Goal: Information Seeking & Learning: Learn about a topic

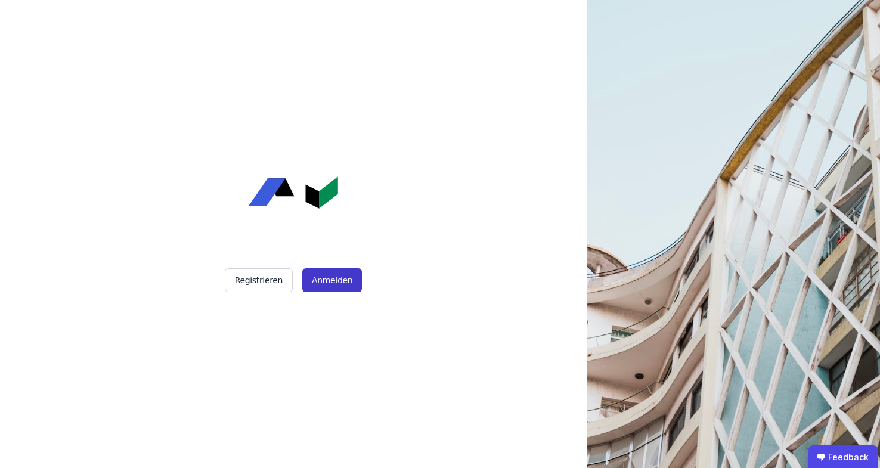
click at [341, 285] on button "Anmelden" at bounding box center [332, 280] width 60 height 24
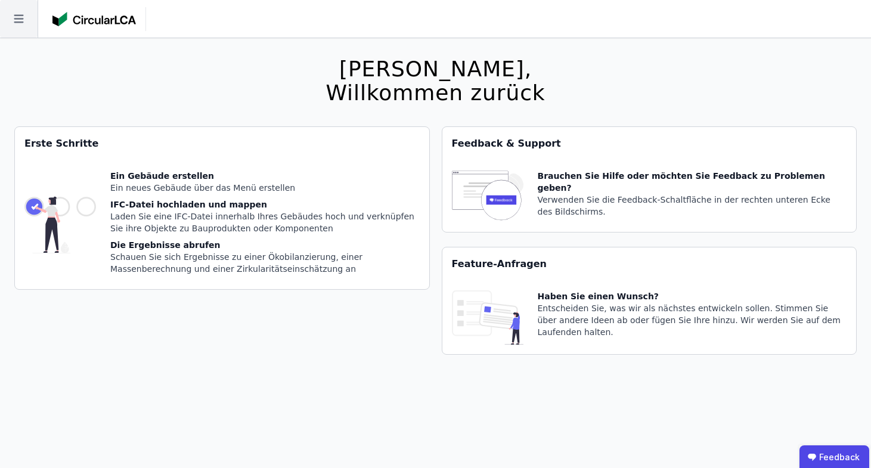
click at [20, 25] on icon at bounding box center [19, 19] width 38 height 38
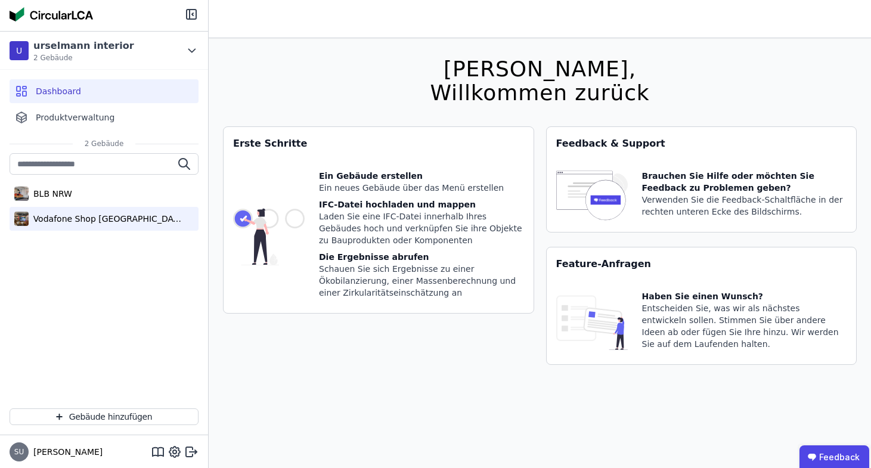
click at [58, 225] on div "Vodafone Shop [GEOGRAPHIC_DATA]" at bounding box center [104, 219] width 189 height 24
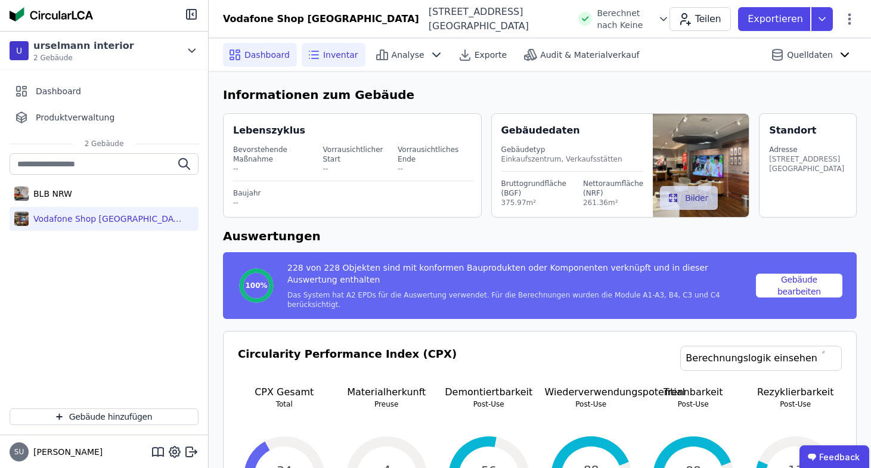
click at [328, 53] on span "Inventar" at bounding box center [340, 55] width 35 height 12
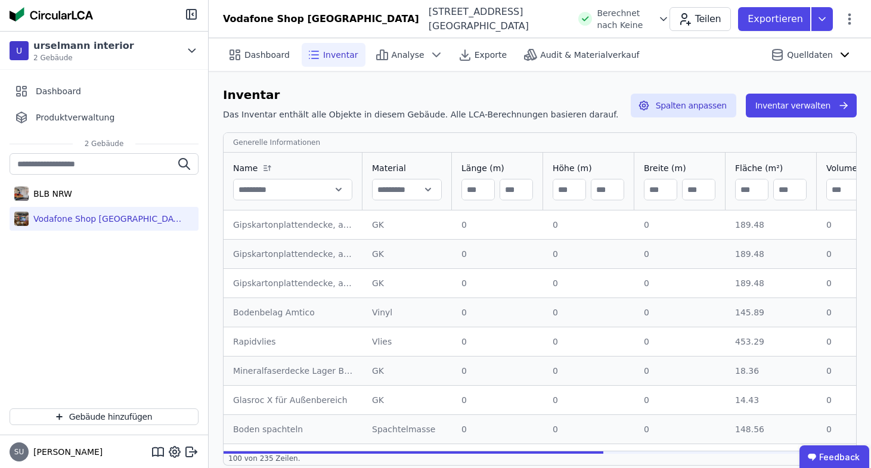
scroll to position [2, 0]
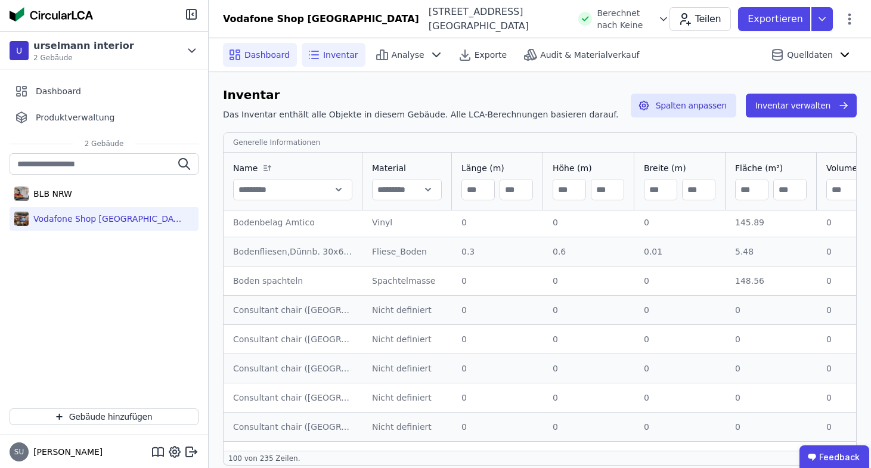
click at [251, 46] on div "Dashboard" at bounding box center [260, 55] width 74 height 24
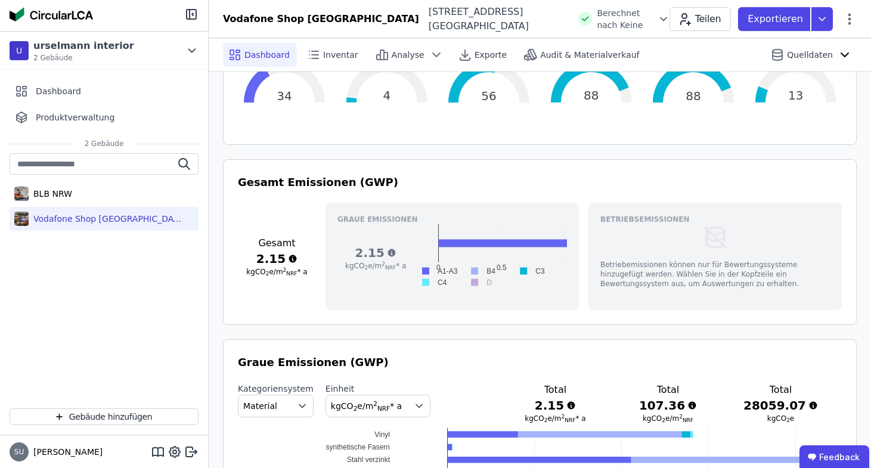
scroll to position [595, 0]
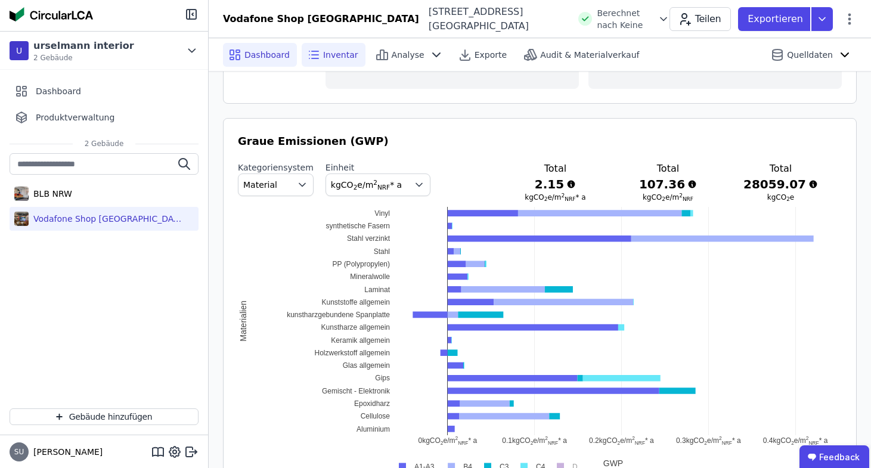
click at [323, 55] on span "Inventar" at bounding box center [340, 55] width 35 height 12
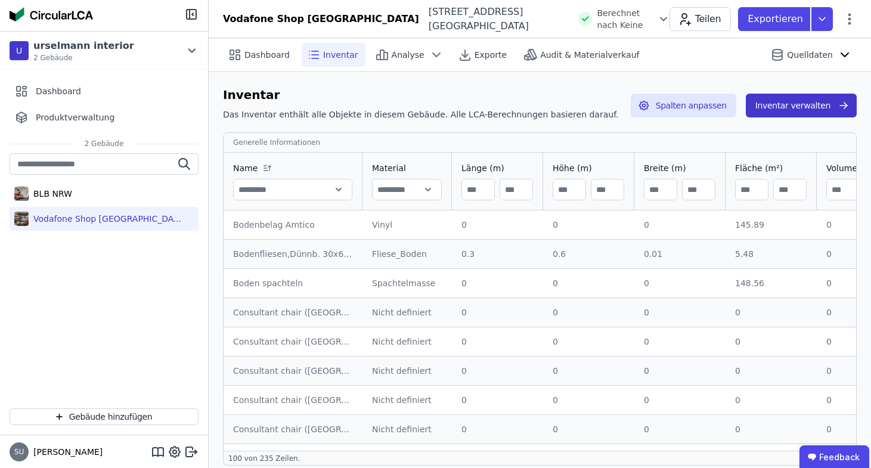
click at [834, 108] on button "Inventar verwalten" at bounding box center [801, 106] width 111 height 24
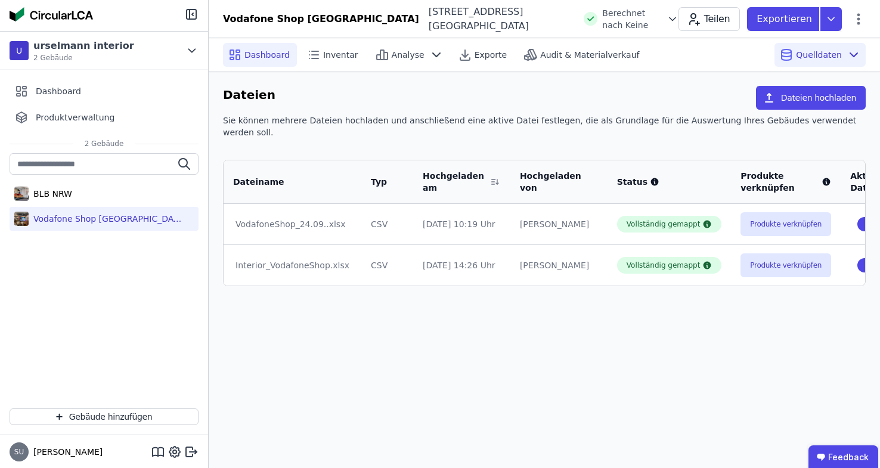
click at [236, 62] on div "Dashboard" at bounding box center [260, 55] width 74 height 24
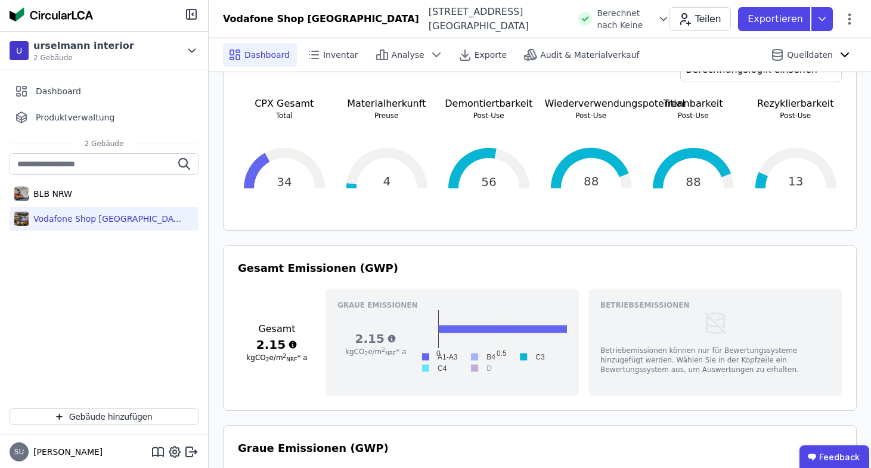
scroll to position [363, 0]
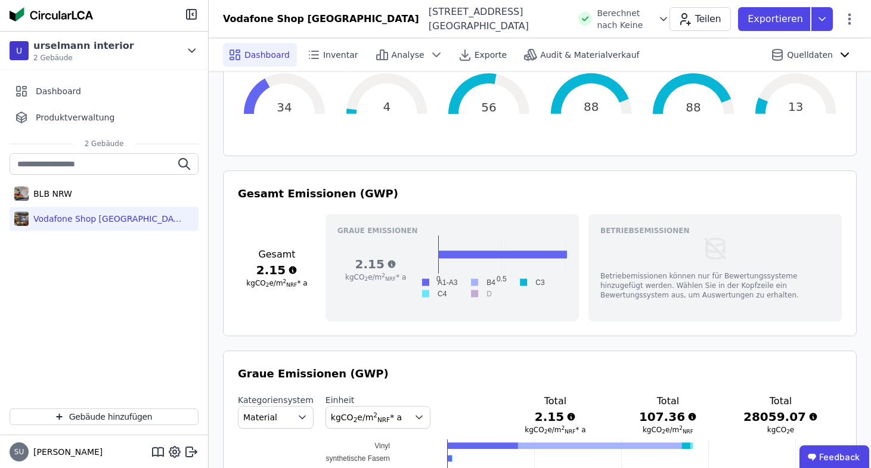
click at [293, 266] on icon at bounding box center [293, 270] width 8 height 8
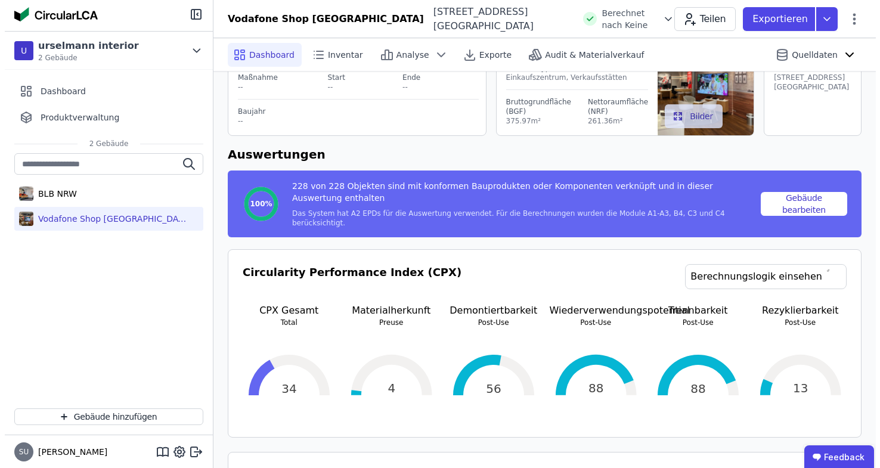
scroll to position [0, 0]
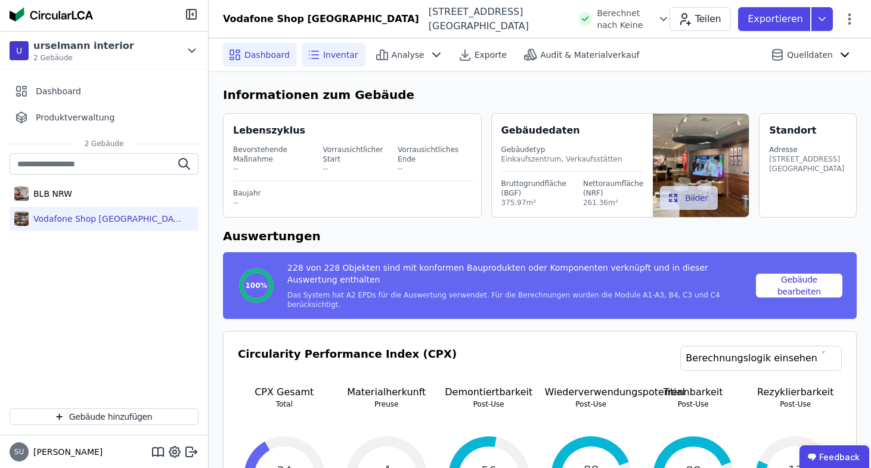
click at [352, 49] on span "Inventar" at bounding box center [340, 55] width 35 height 12
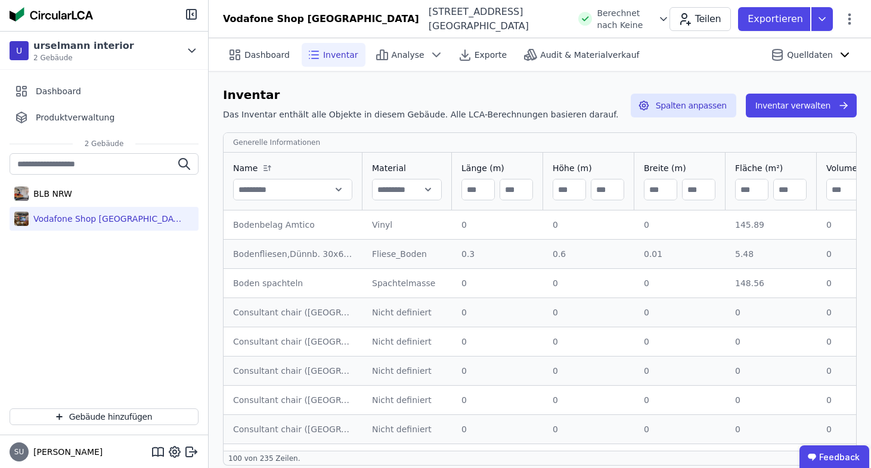
click at [821, 91] on div "Inventar verwalten" at bounding box center [796, 105] width 120 height 39
click at [819, 107] on button "Inventar verwalten" at bounding box center [801, 106] width 111 height 24
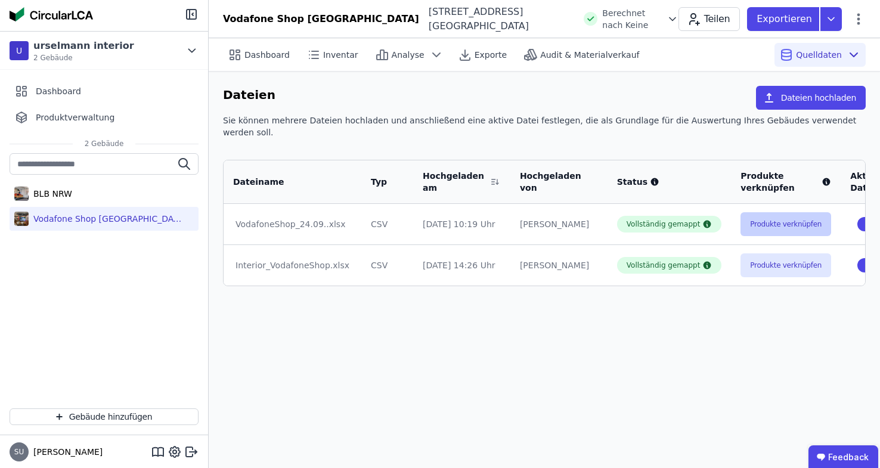
click at [740, 212] on button "Produkte verknüpfen" at bounding box center [785, 224] width 91 height 24
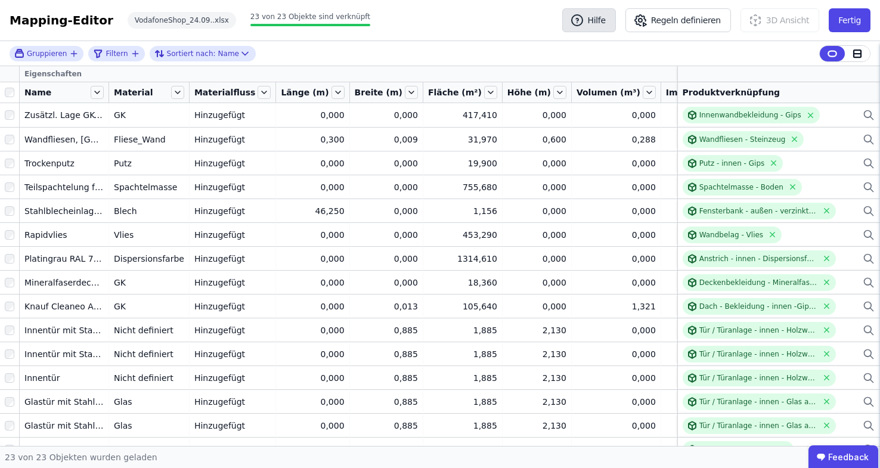
click at [579, 25] on icon "button" at bounding box center [577, 20] width 14 height 14
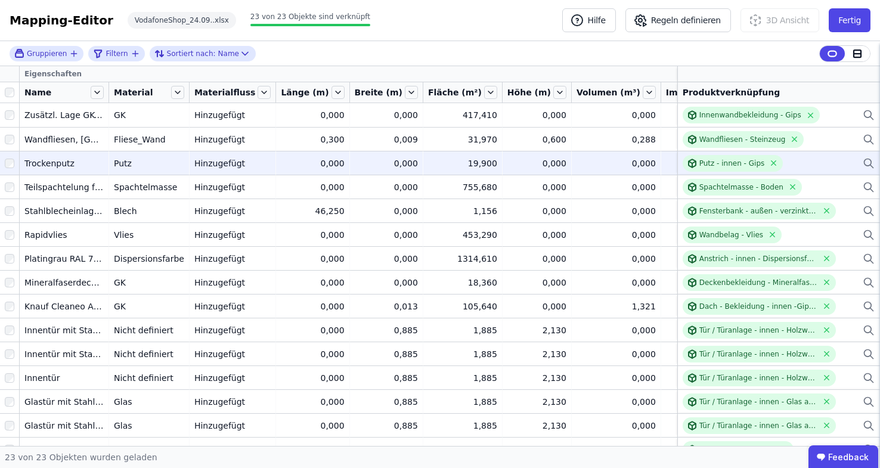
scroll to position [2, 0]
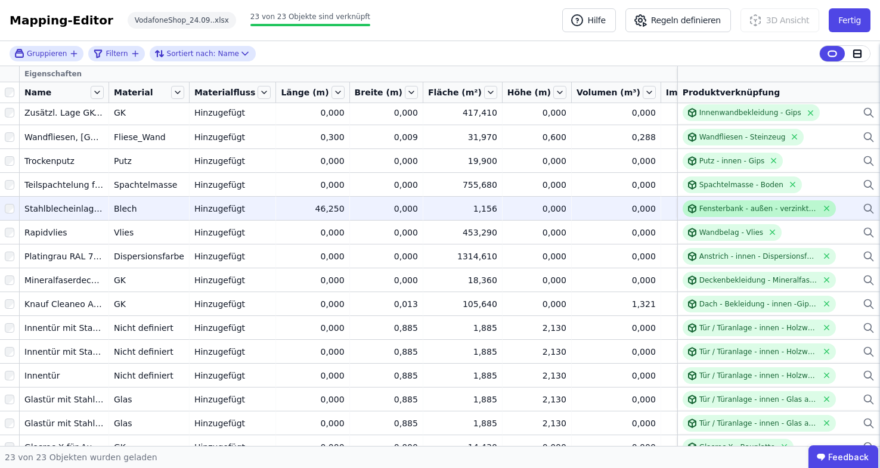
click at [687, 210] on icon at bounding box center [692, 209] width 10 height 10
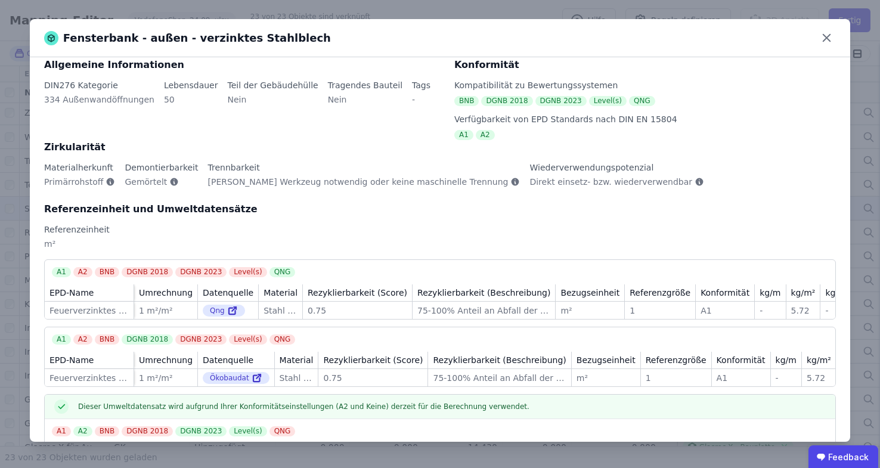
scroll to position [135, 0]
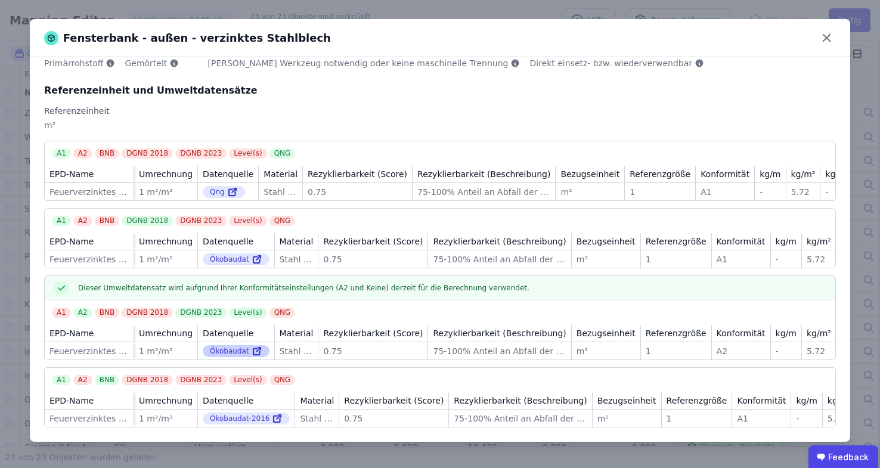
click at [258, 350] on icon at bounding box center [259, 348] width 2 height 2
click at [825, 38] on icon at bounding box center [826, 38] width 18 height 18
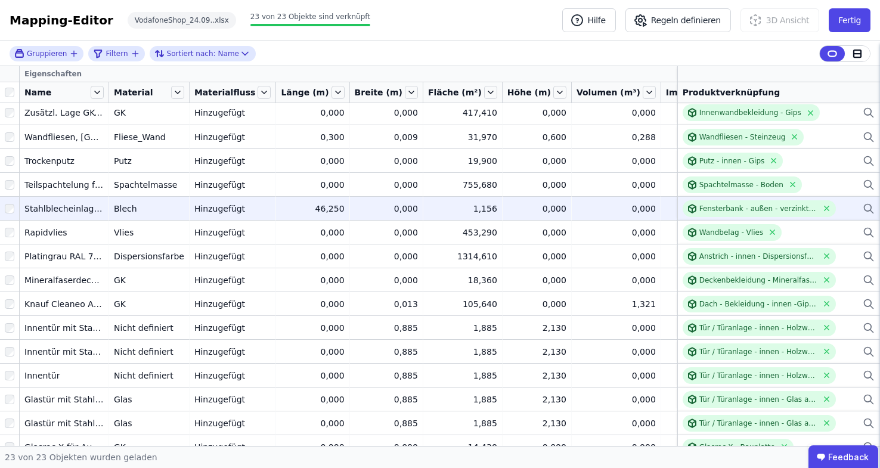
click at [576, 207] on div "0,000" at bounding box center [615, 209] width 79 height 12
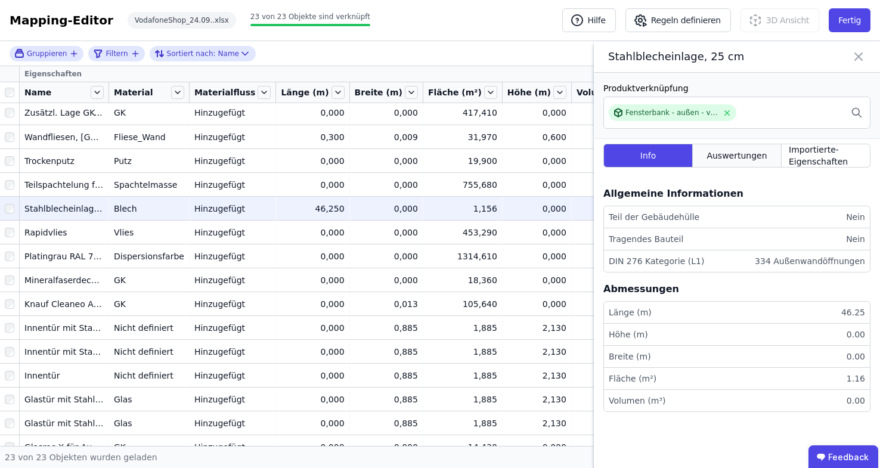
click at [725, 157] on span "Auswertungen" at bounding box center [736, 156] width 60 height 12
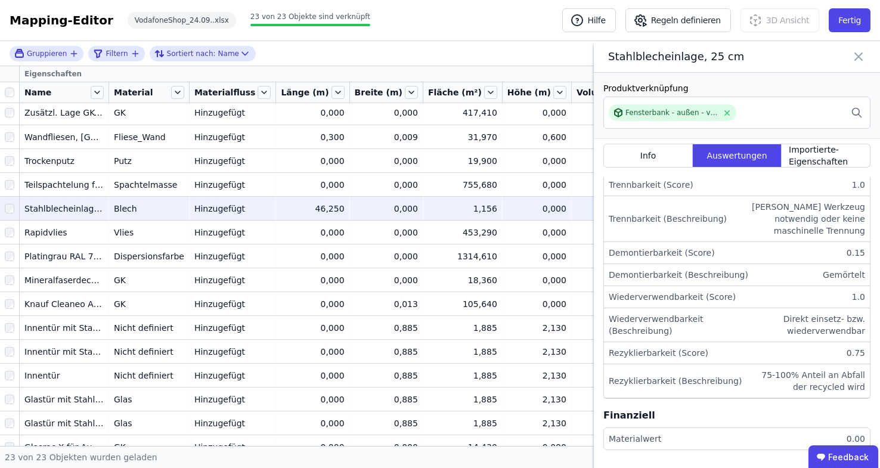
scroll to position [0, 0]
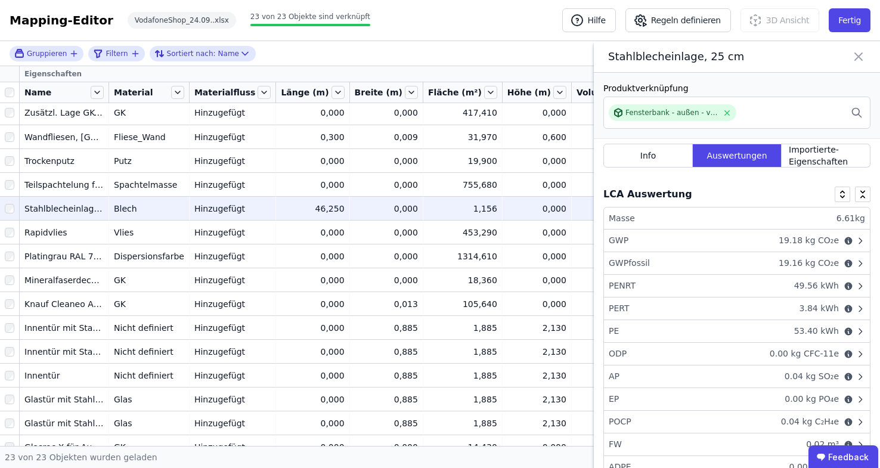
click at [859, 56] on icon at bounding box center [858, 56] width 7 height 7
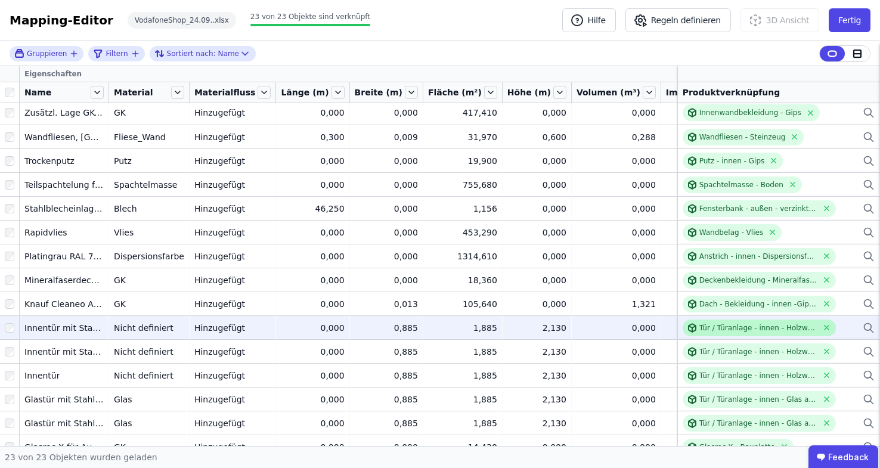
scroll to position [215, 0]
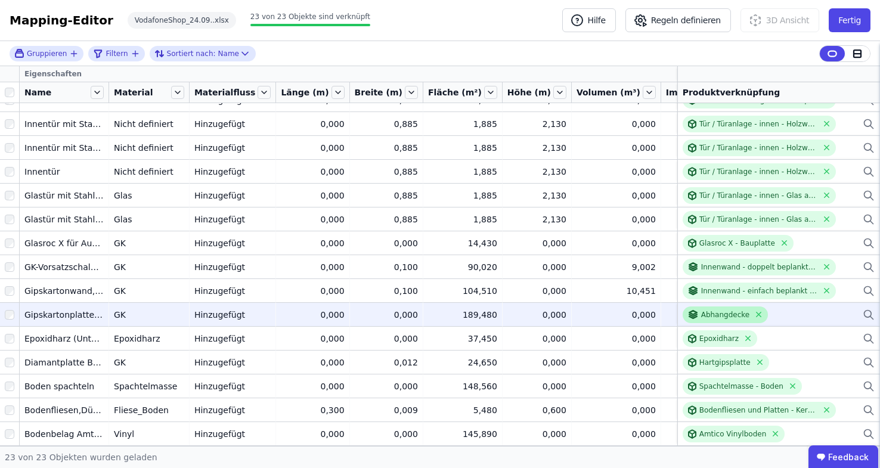
click at [689, 310] on icon at bounding box center [693, 312] width 8 height 4
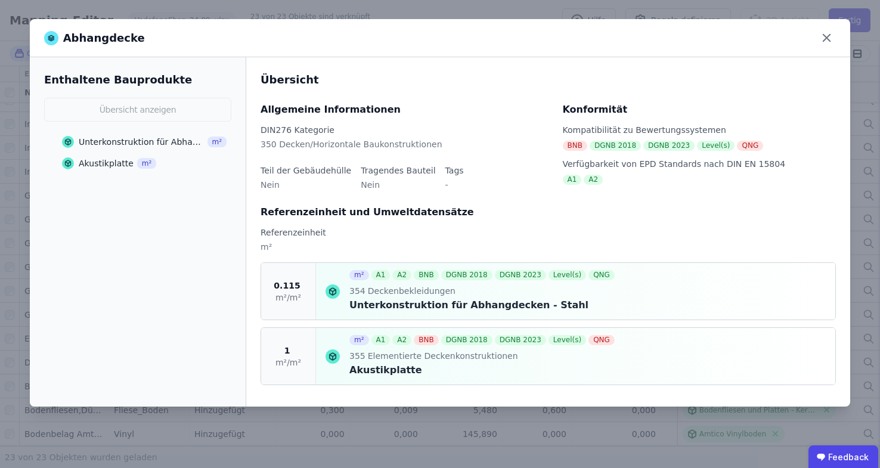
click at [387, 297] on span "Deckenbekleidungen" at bounding box center [410, 291] width 90 height 12
click at [359, 365] on div "Akustikplatte" at bounding box center [483, 370] width 268 height 14
click at [124, 160] on div "Akustikplatte" at bounding box center [106, 163] width 55 height 12
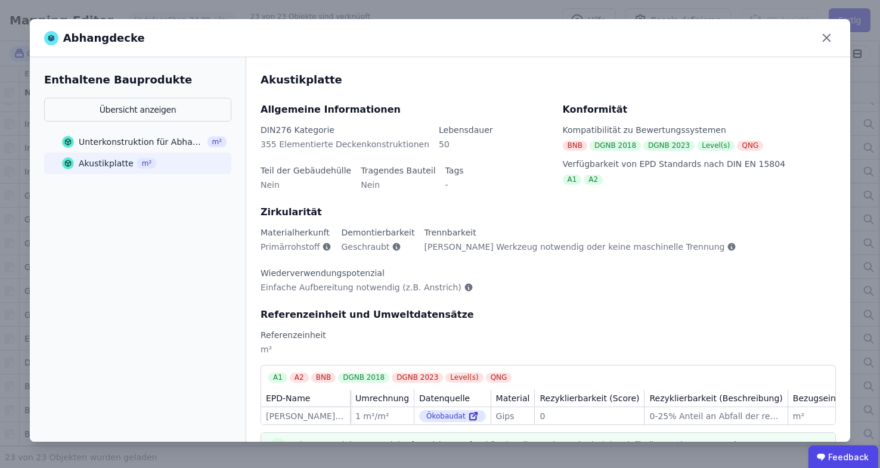
scroll to position [99, 0]
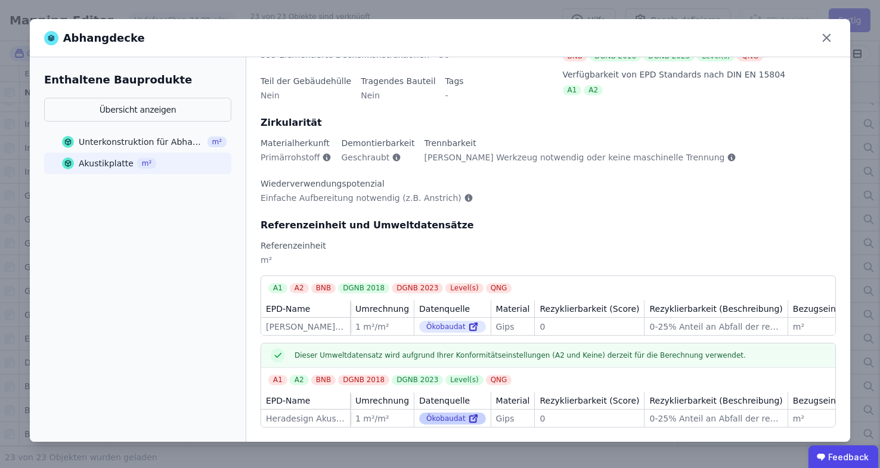
click at [468, 411] on icon at bounding box center [473, 418] width 11 height 14
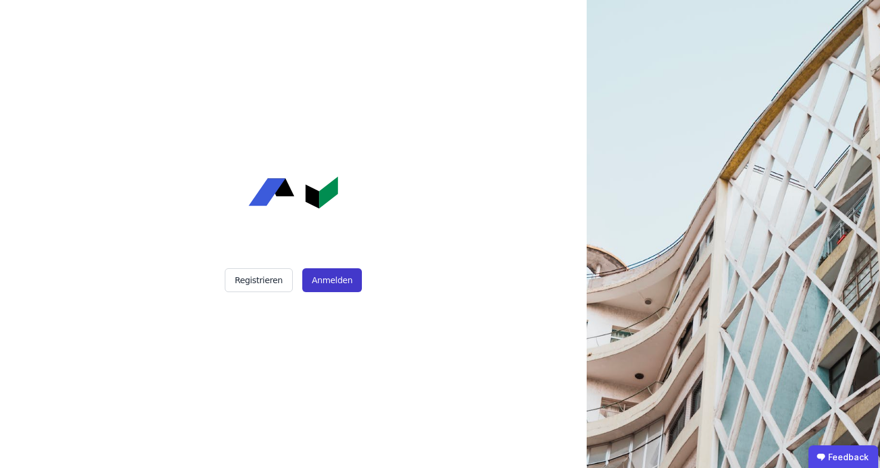
click at [336, 277] on button "Anmelden" at bounding box center [332, 280] width 60 height 24
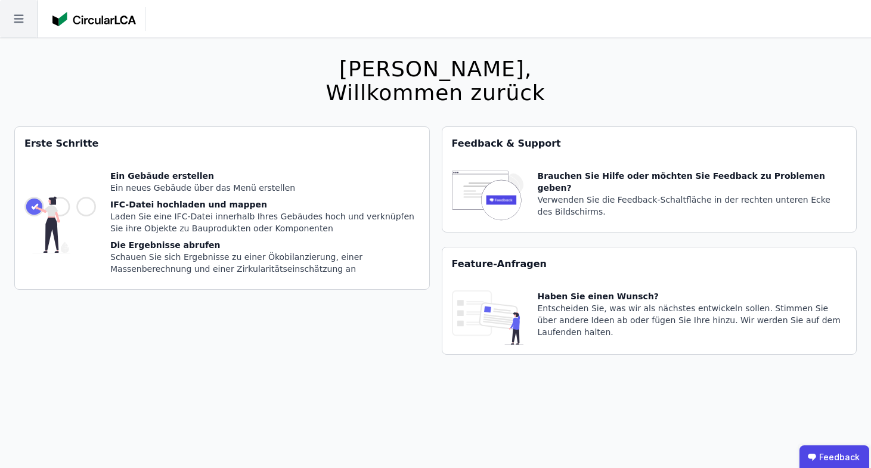
click at [13, 14] on icon at bounding box center [19, 19] width 38 height 38
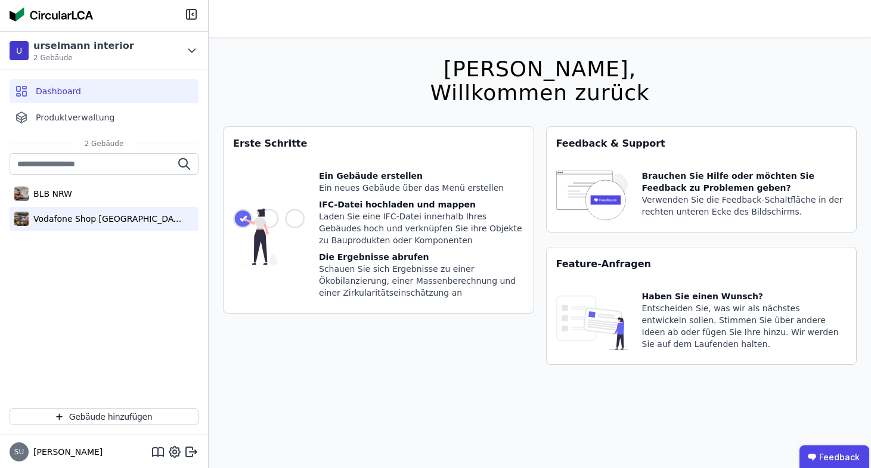
click at [67, 226] on div "Vodafone Shop [GEOGRAPHIC_DATA]" at bounding box center [104, 219] width 189 height 24
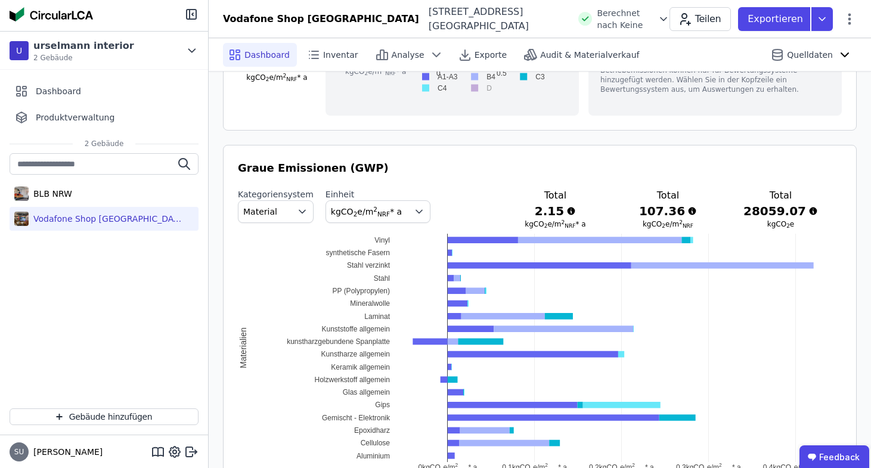
scroll to position [779, 0]
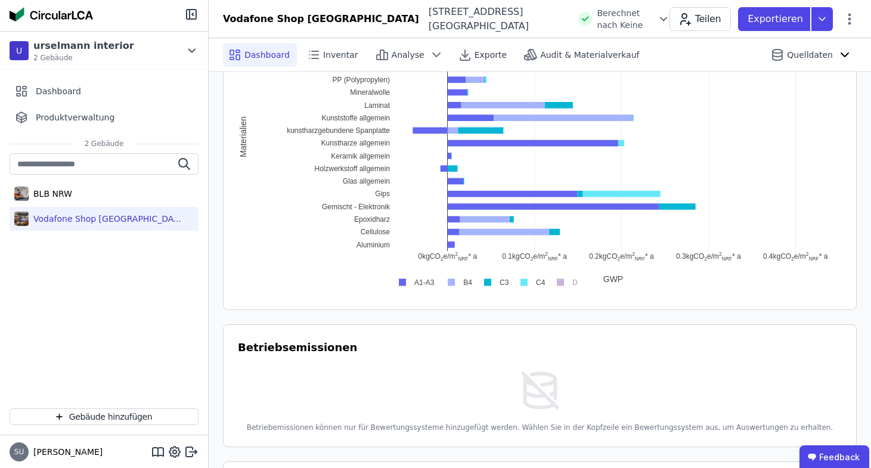
click at [455, 277] on rect at bounding box center [456, 282] width 35 height 11
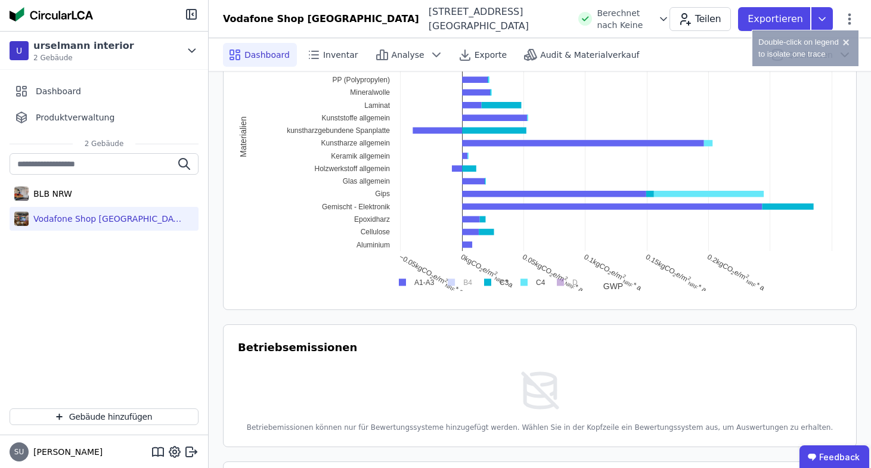
click at [454, 277] on rect at bounding box center [456, 282] width 35 height 11
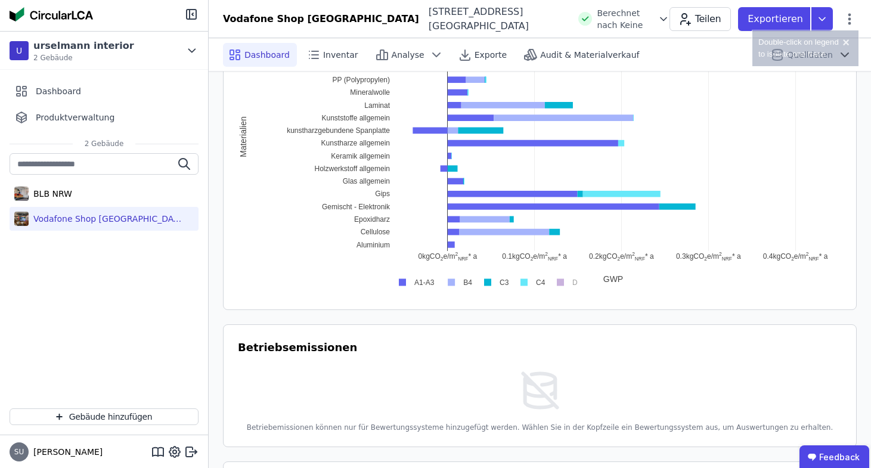
click at [454, 277] on rect at bounding box center [456, 282] width 35 height 11
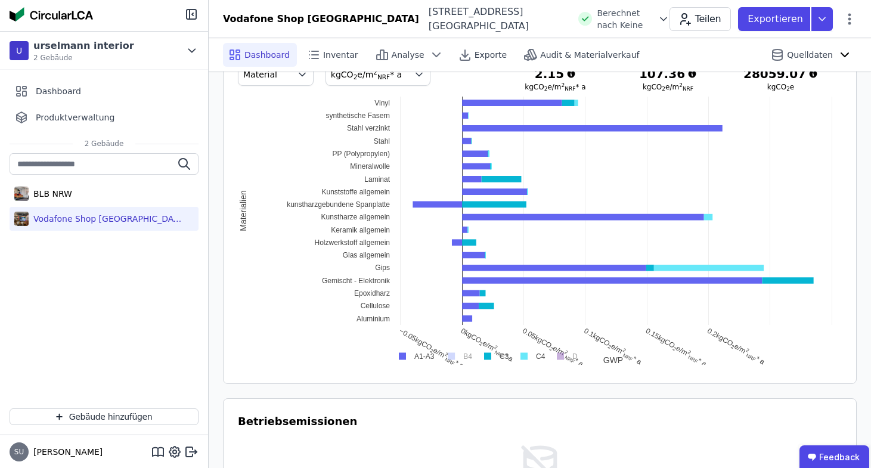
scroll to position [660, 0]
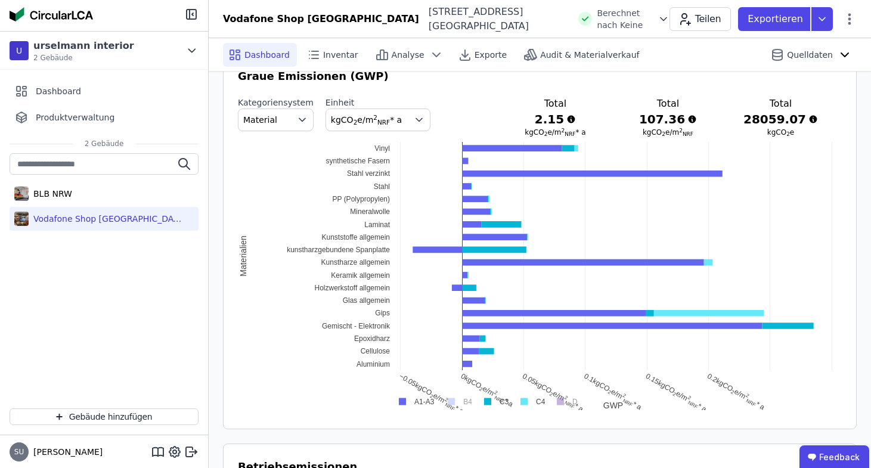
click at [451, 396] on rect at bounding box center [456, 401] width 35 height 11
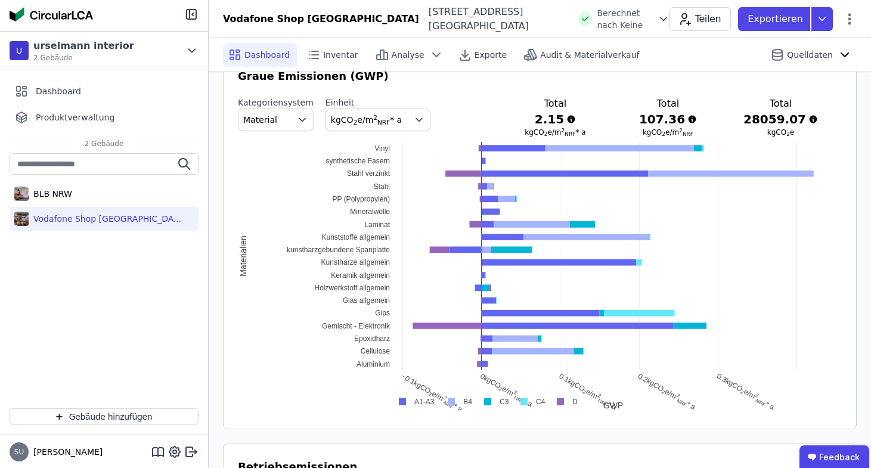
click at [452, 396] on rect at bounding box center [456, 401] width 35 height 11
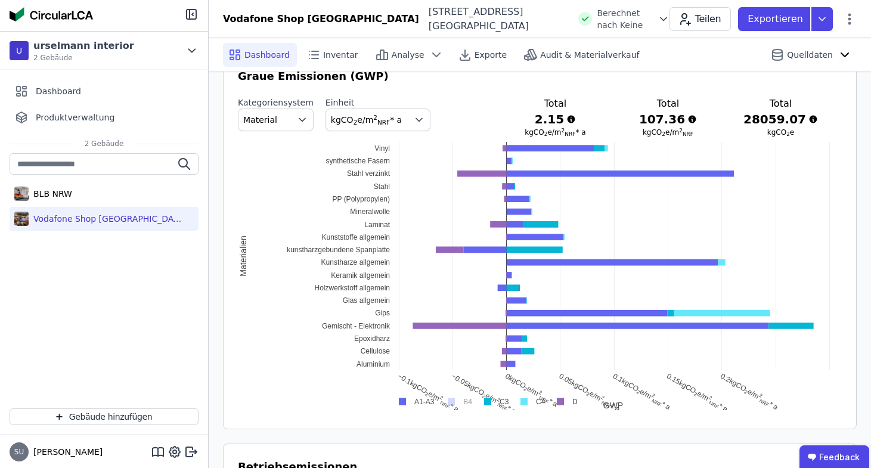
click at [452, 396] on rect at bounding box center [456, 401] width 35 height 11
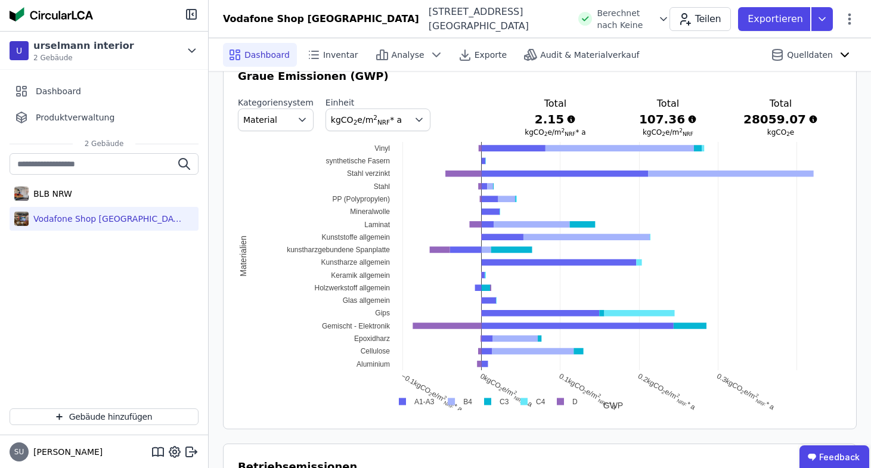
click at [454, 396] on rect at bounding box center [456, 401] width 35 height 11
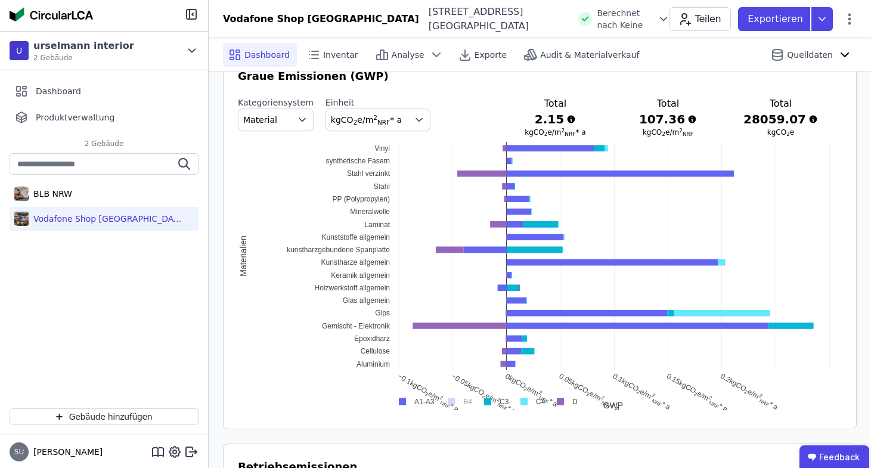
click at [454, 396] on rect at bounding box center [456, 401] width 35 height 11
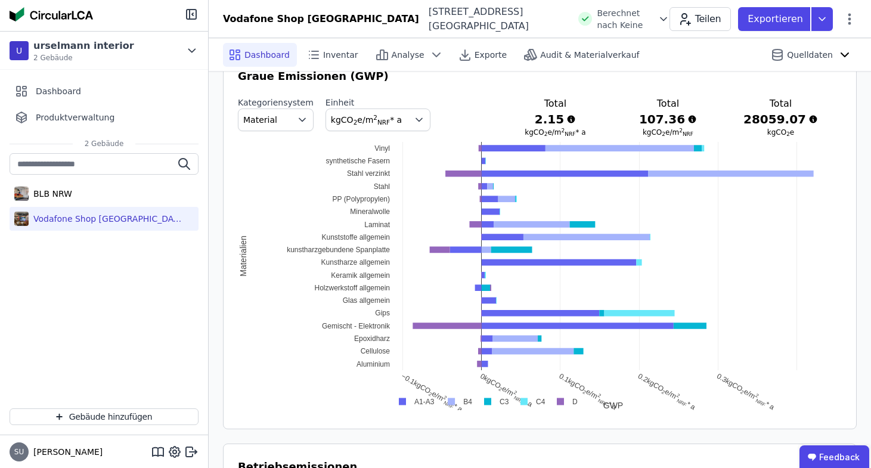
click at [454, 396] on rect at bounding box center [456, 401] width 35 height 11
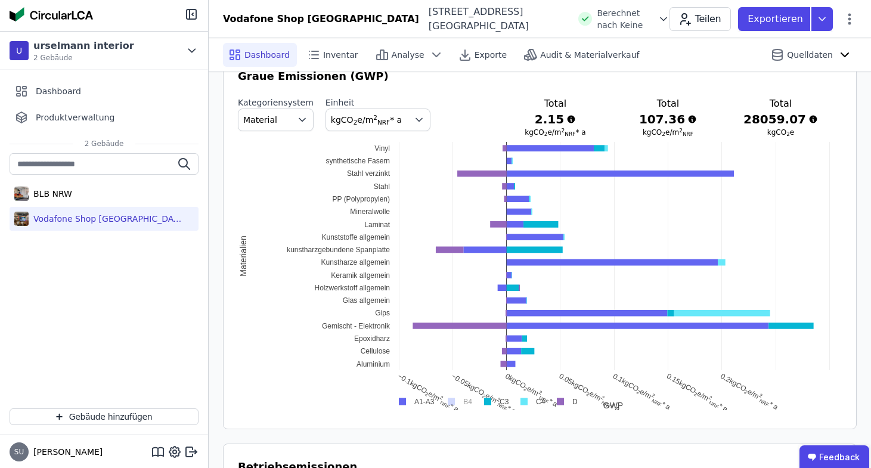
click at [454, 396] on rect at bounding box center [456, 401] width 35 height 11
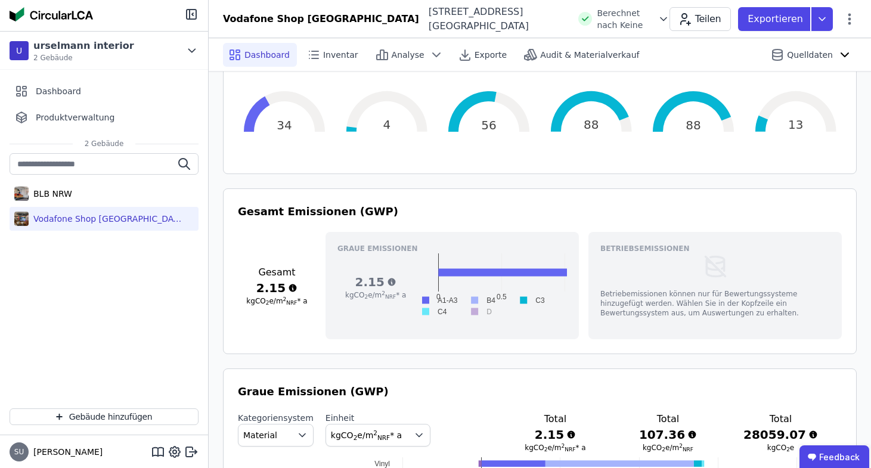
scroll to position [0, 0]
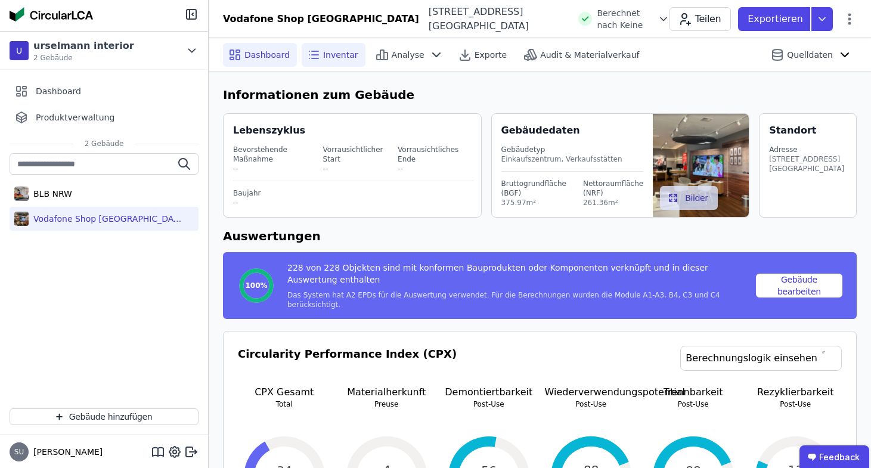
click at [338, 52] on span "Inventar" at bounding box center [340, 55] width 35 height 12
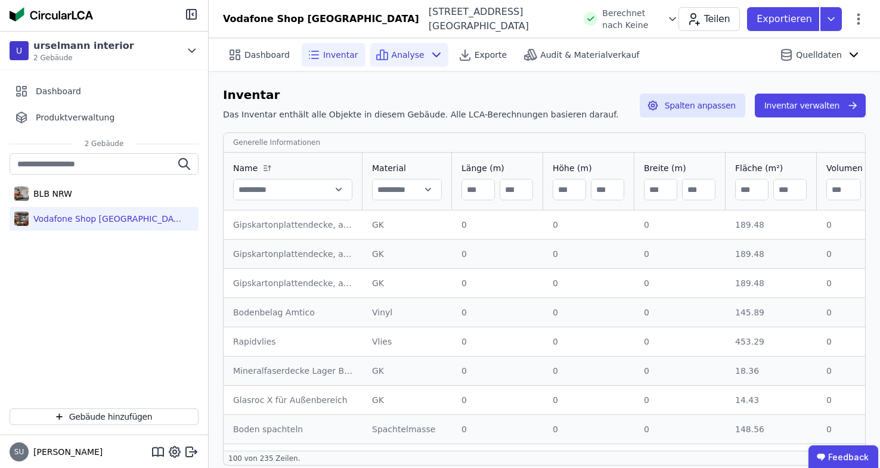
click at [380, 51] on icon at bounding box center [382, 55] width 4 height 10
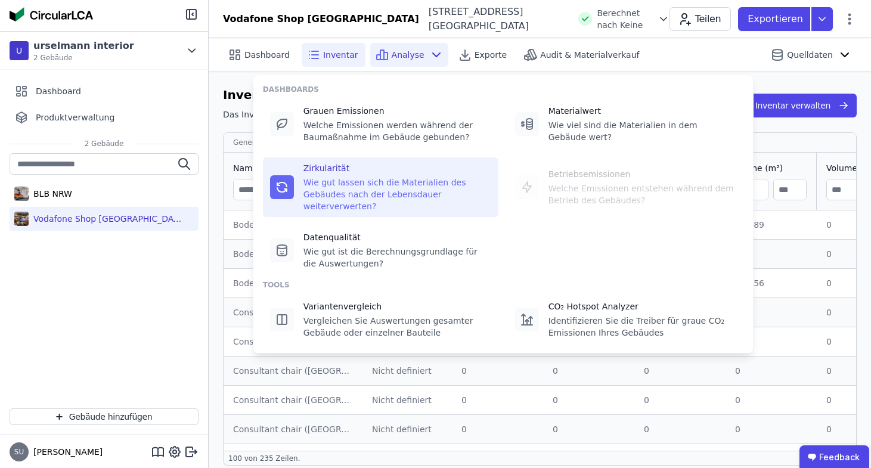
click at [386, 174] on div "Zirkularität Wie gut lassen sich die Materialien des Gebäudes nach der Lebensda…" at bounding box center [397, 187] width 188 height 50
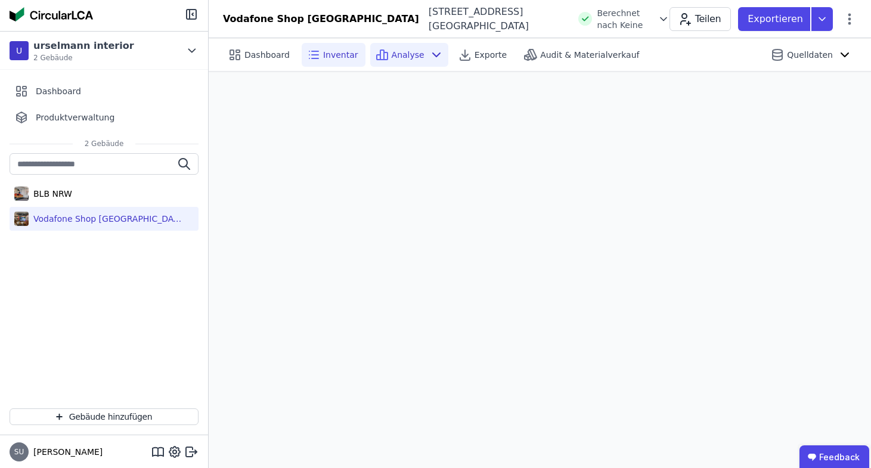
click at [332, 58] on span "Inventar" at bounding box center [340, 55] width 35 height 12
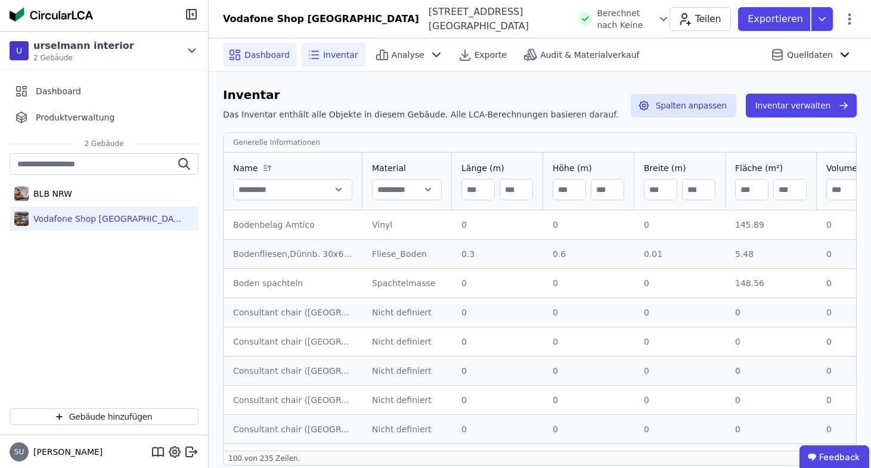
click at [260, 49] on span "Dashboard" at bounding box center [266, 55] width 45 height 12
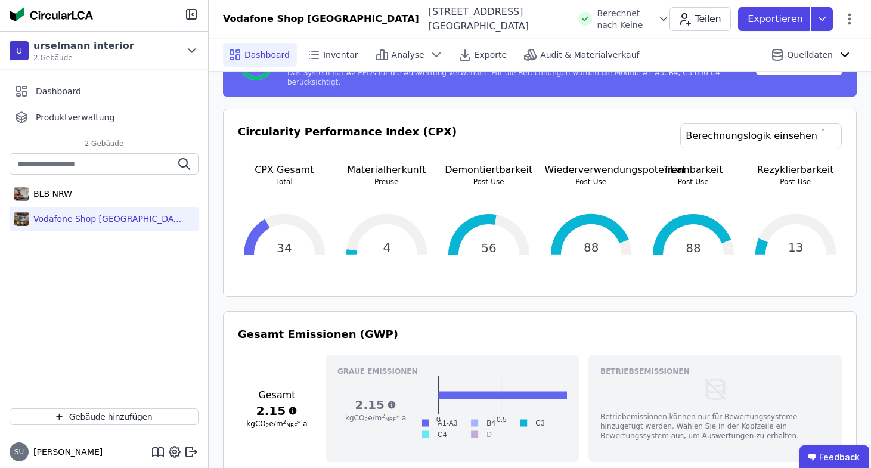
scroll to position [362, 0]
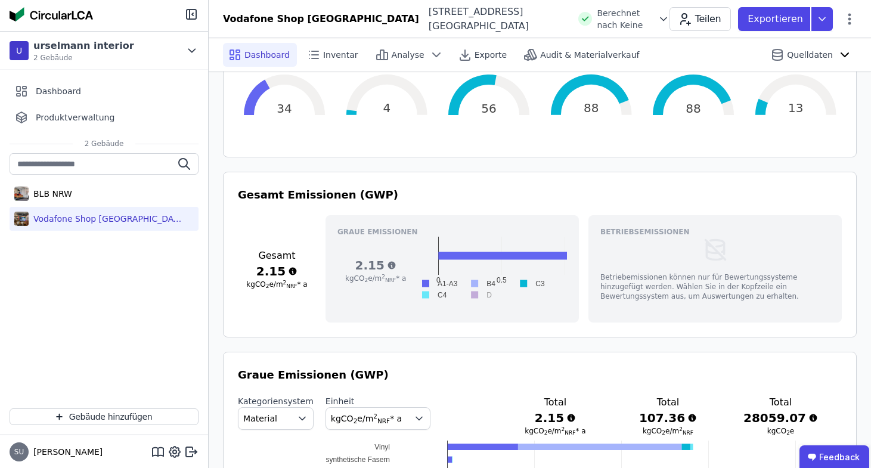
click at [474, 278] on rect at bounding box center [479, 283] width 35 height 11
click at [475, 278] on rect at bounding box center [479, 283] width 35 height 11
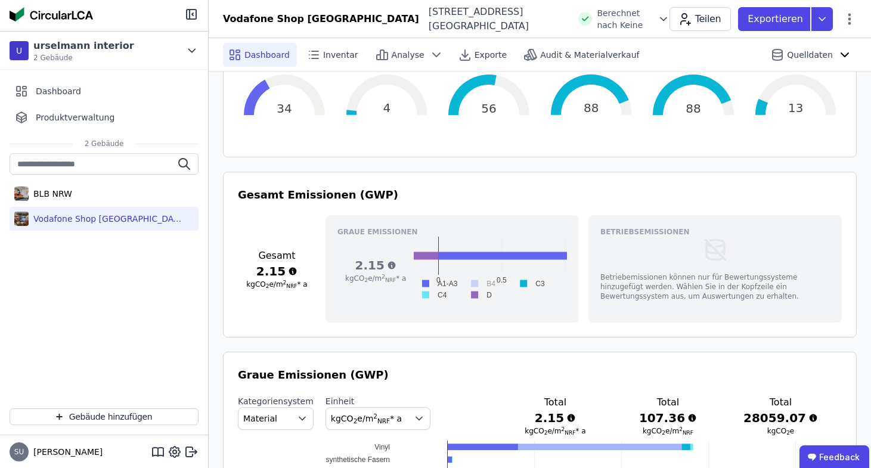
click at [475, 278] on rect at bounding box center [479, 283] width 35 height 11
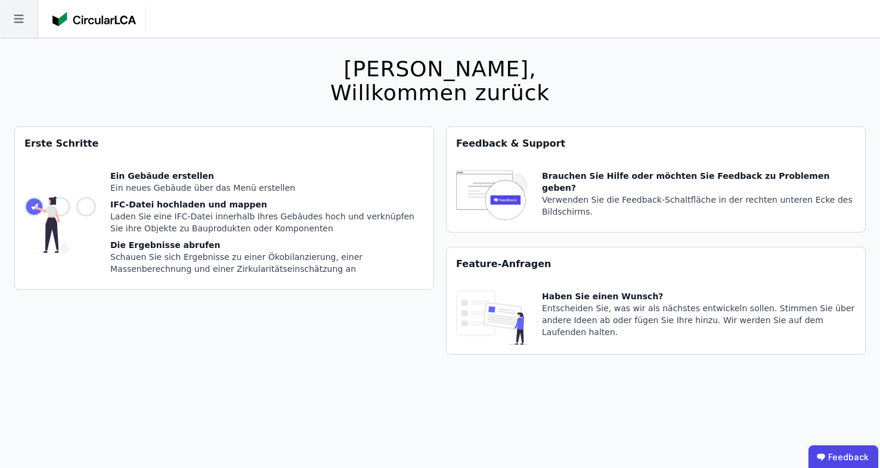
click at [37, 7] on icon at bounding box center [19, 19] width 38 height 38
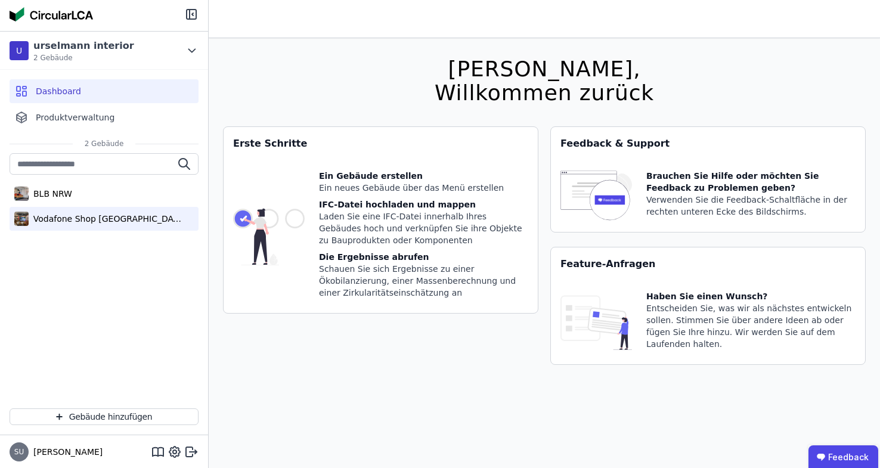
click at [89, 220] on div "Vodafone Shop [GEOGRAPHIC_DATA]" at bounding box center [106, 219] width 155 height 12
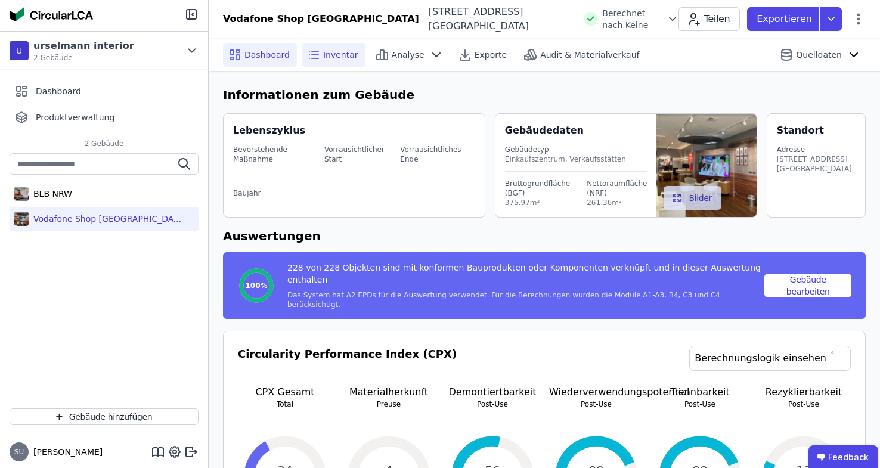
click at [327, 43] on div "Inventar" at bounding box center [334, 55] width 64 height 24
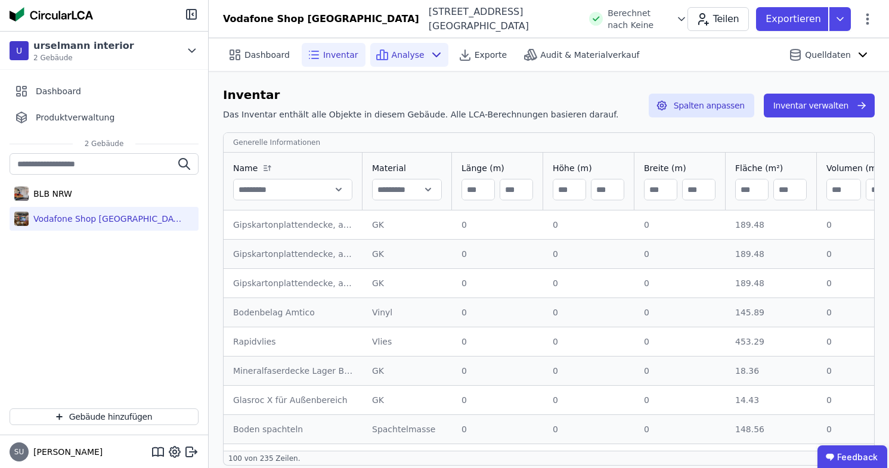
click at [397, 50] on span "Analyse" at bounding box center [408, 55] width 33 height 12
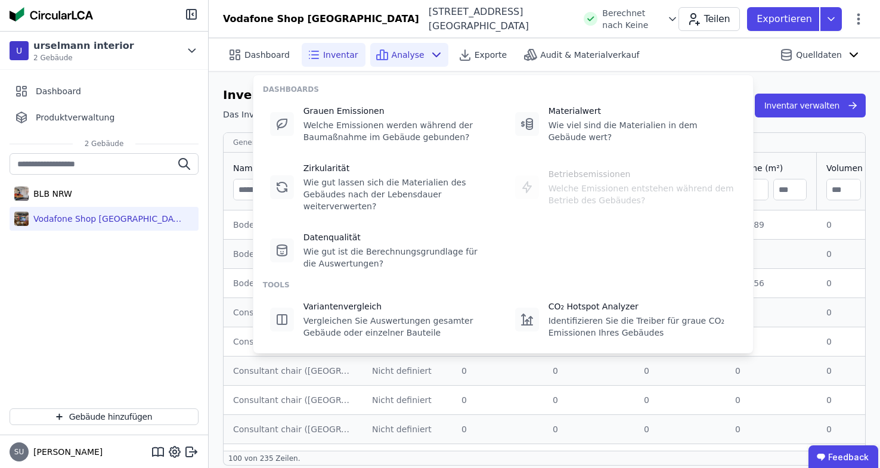
click at [403, 51] on span "Analyse" at bounding box center [408, 55] width 33 height 12
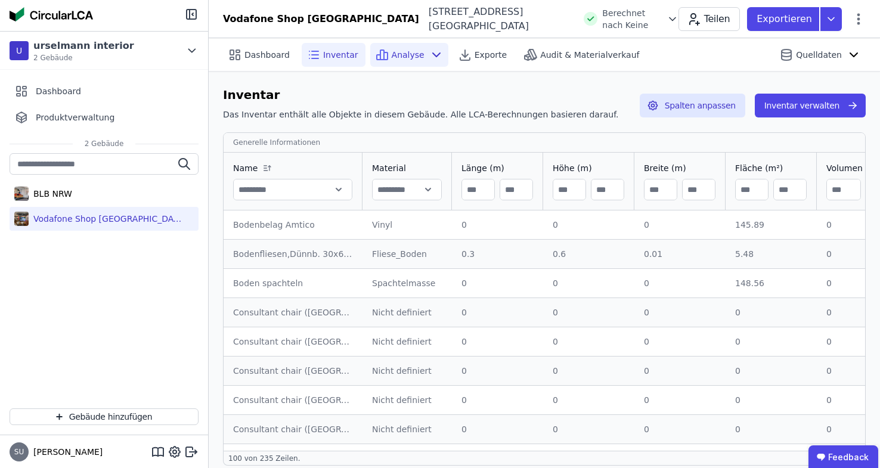
click at [397, 61] on div "Analyse" at bounding box center [409, 55] width 78 height 24
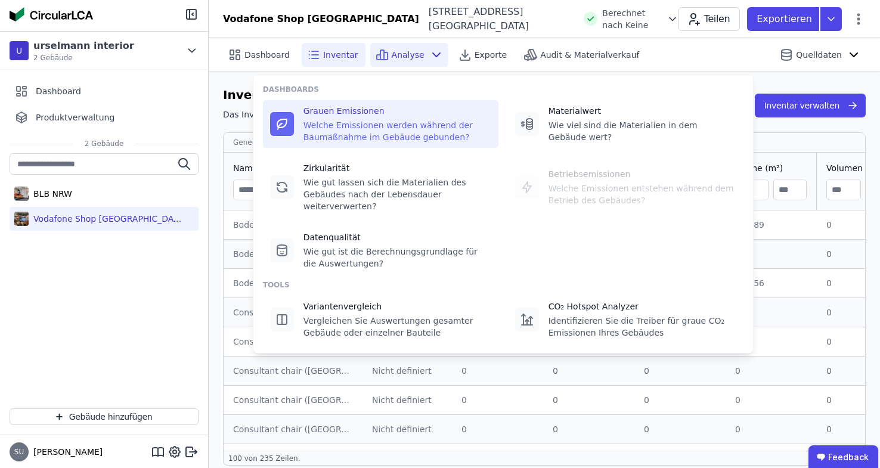
click at [359, 105] on div "Grauen Emissionen" at bounding box center [397, 111] width 188 height 12
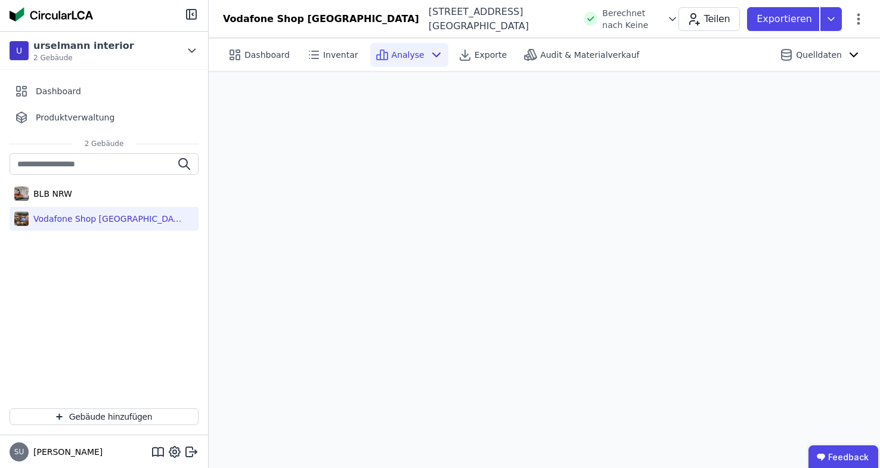
click at [392, 57] on span "Analyse" at bounding box center [408, 55] width 33 height 12
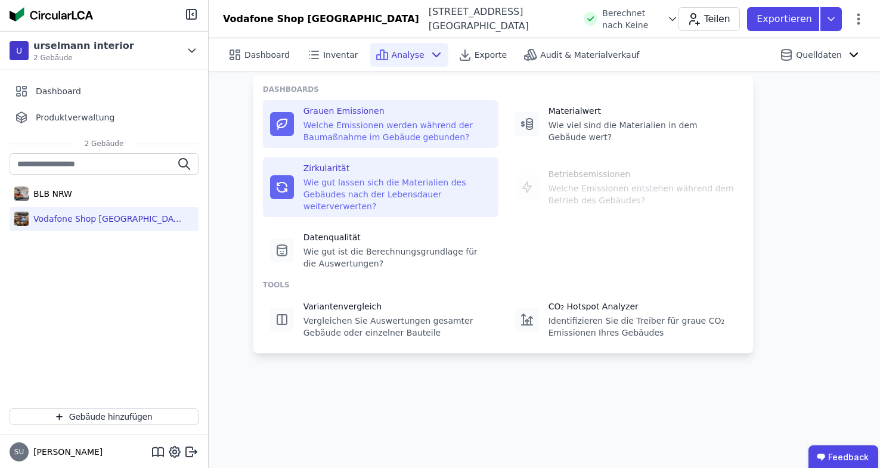
click at [383, 176] on div "Wie gut lassen sich die Materialien des Gebäudes nach der Lebensdauer weiterver…" at bounding box center [397, 194] width 188 height 36
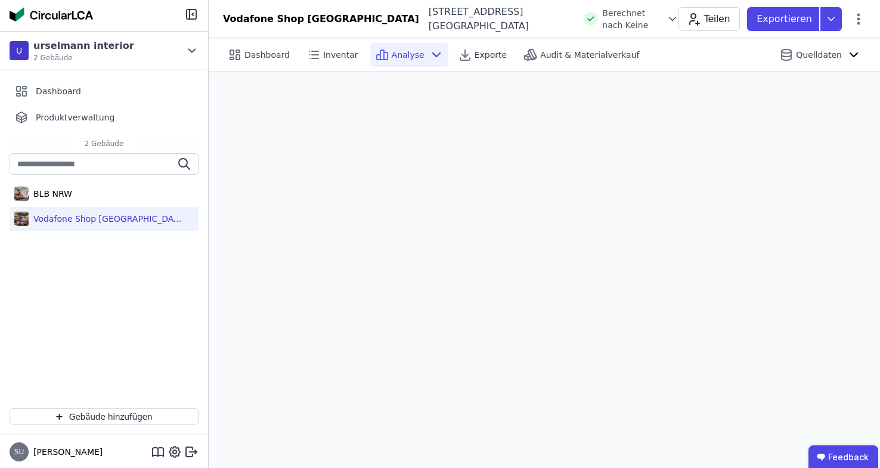
scroll to position [33, 0]
